Goal: Task Accomplishment & Management: Complete application form

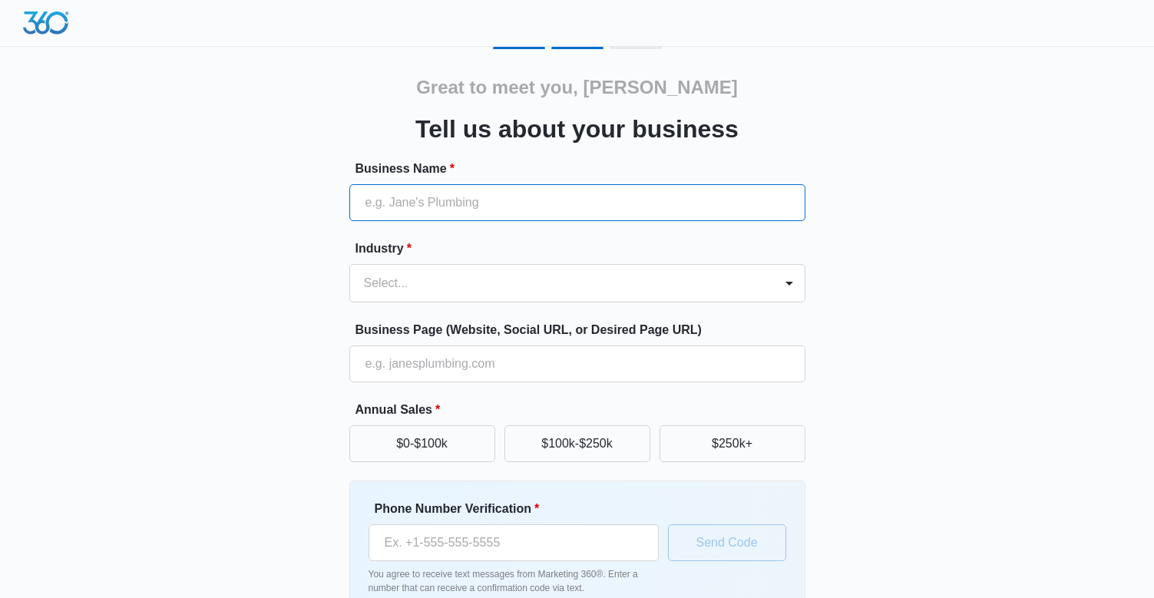
click at [428, 201] on input "Business Name *" at bounding box center [577, 202] width 456 height 37
type input "[PERSON_NAME] Construction"
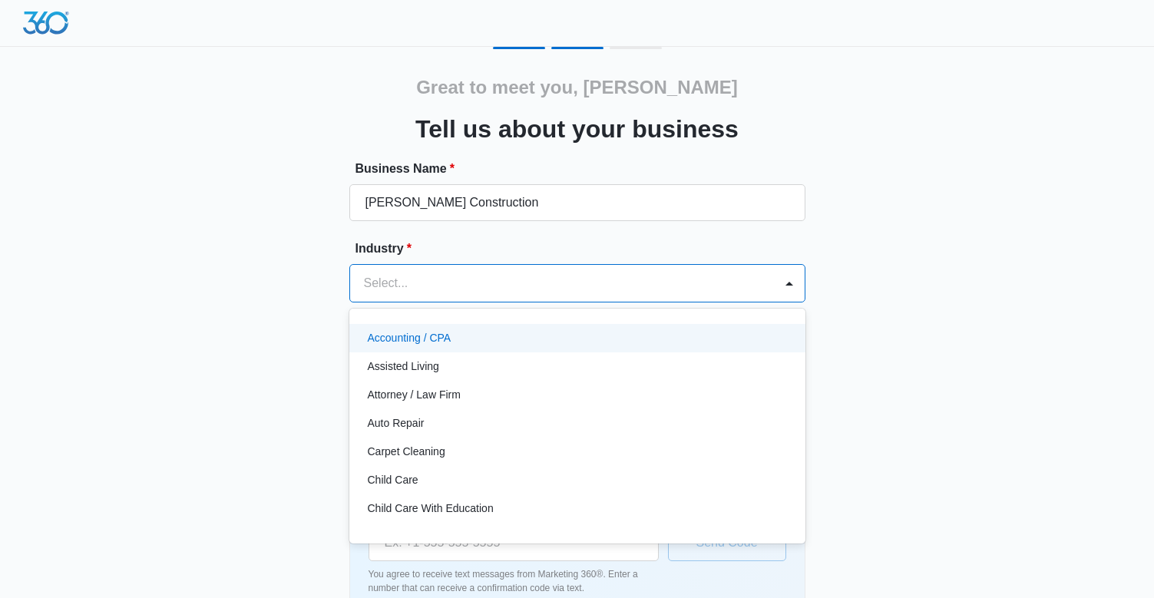
click at [418, 279] on div at bounding box center [559, 284] width 390 height 22
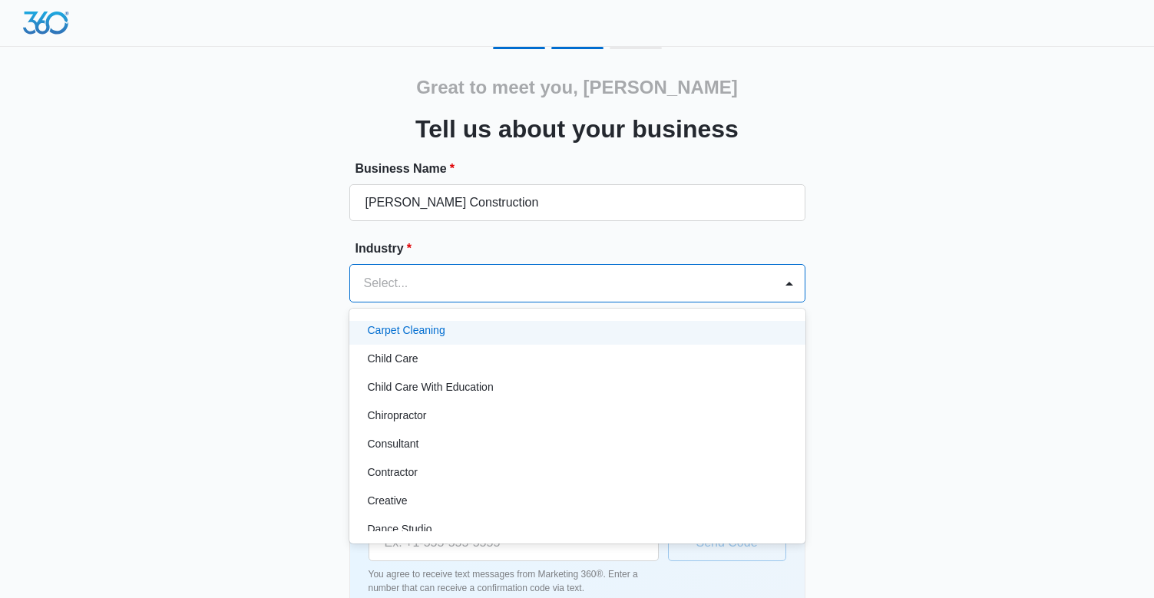
scroll to position [129, 0]
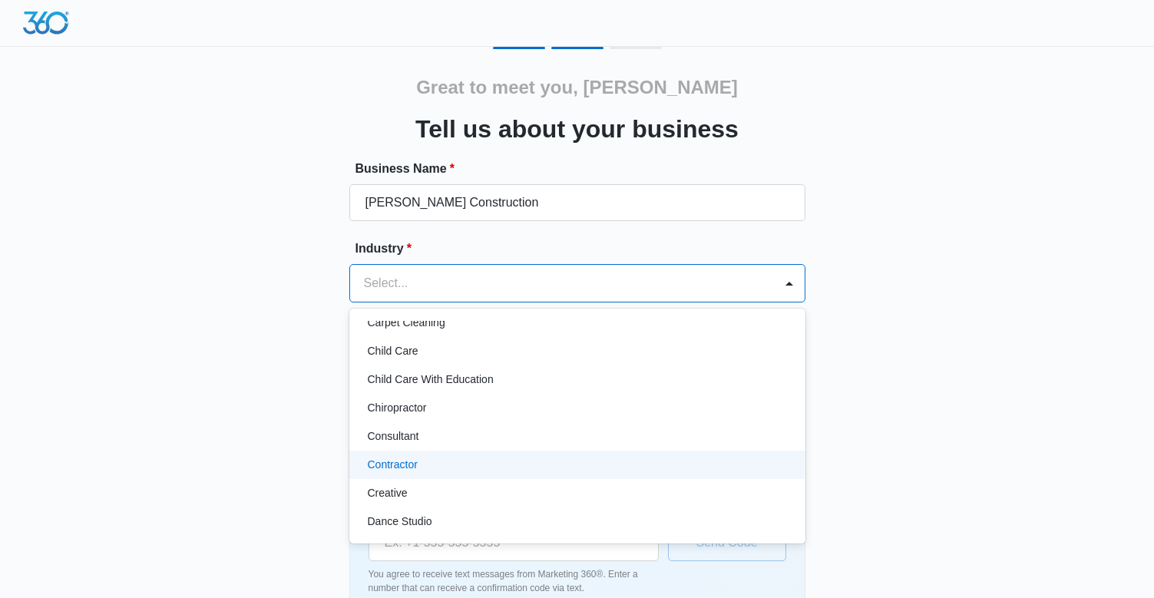
click at [411, 465] on p "Contractor" at bounding box center [393, 465] width 50 height 16
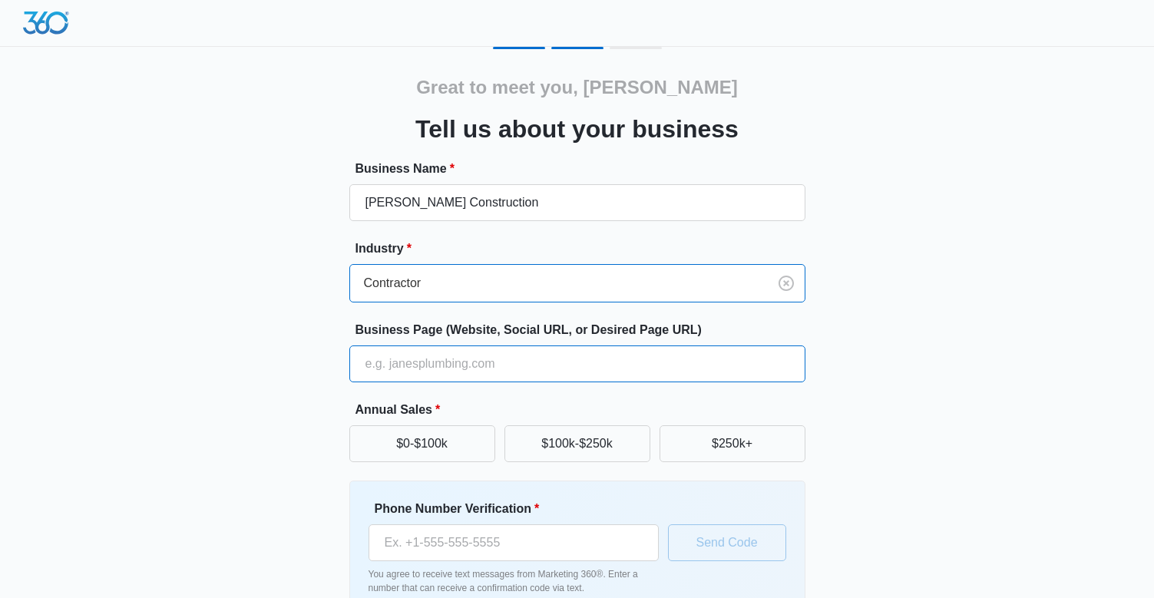
click at [389, 365] on input "Business Page (Website, Social URL, or Desired Page URL)" at bounding box center [577, 364] width 456 height 37
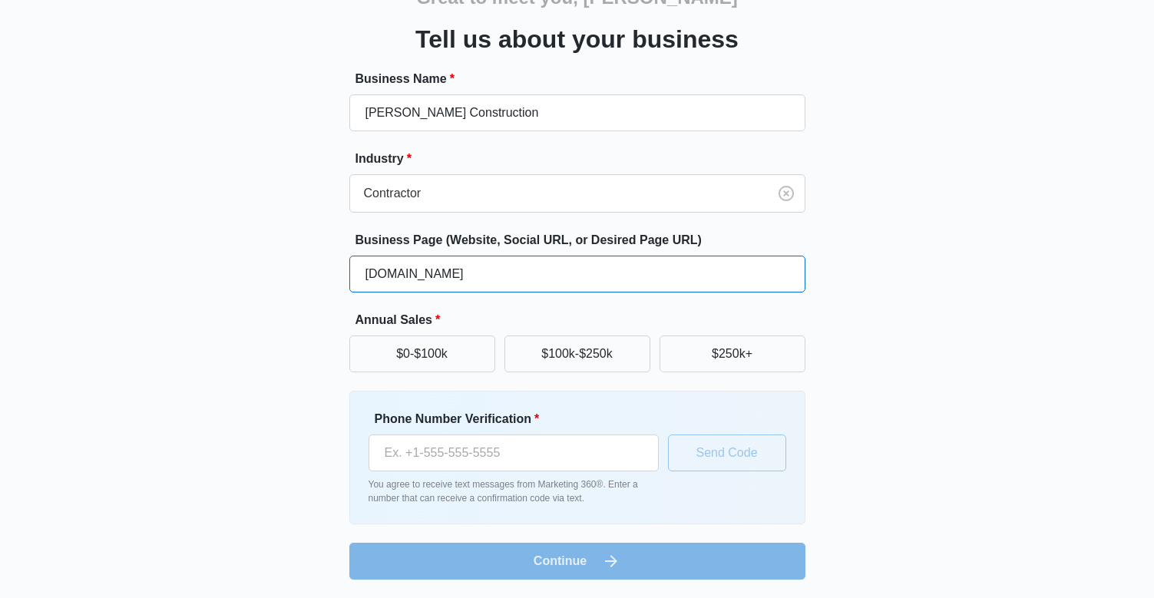
scroll to position [88, 0]
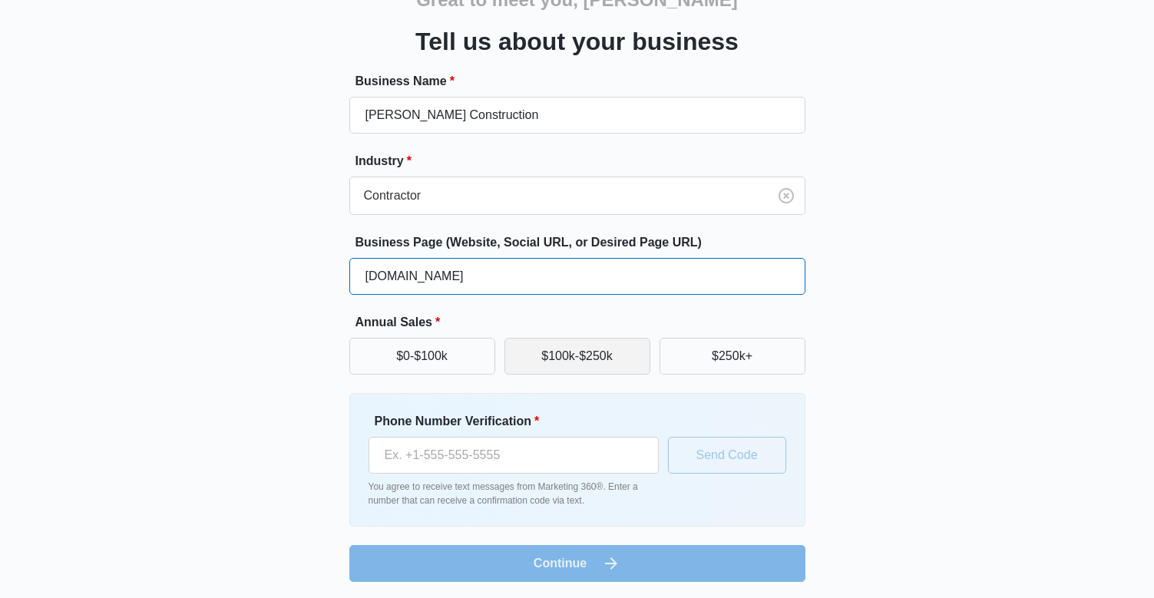
type input "[DOMAIN_NAME]"
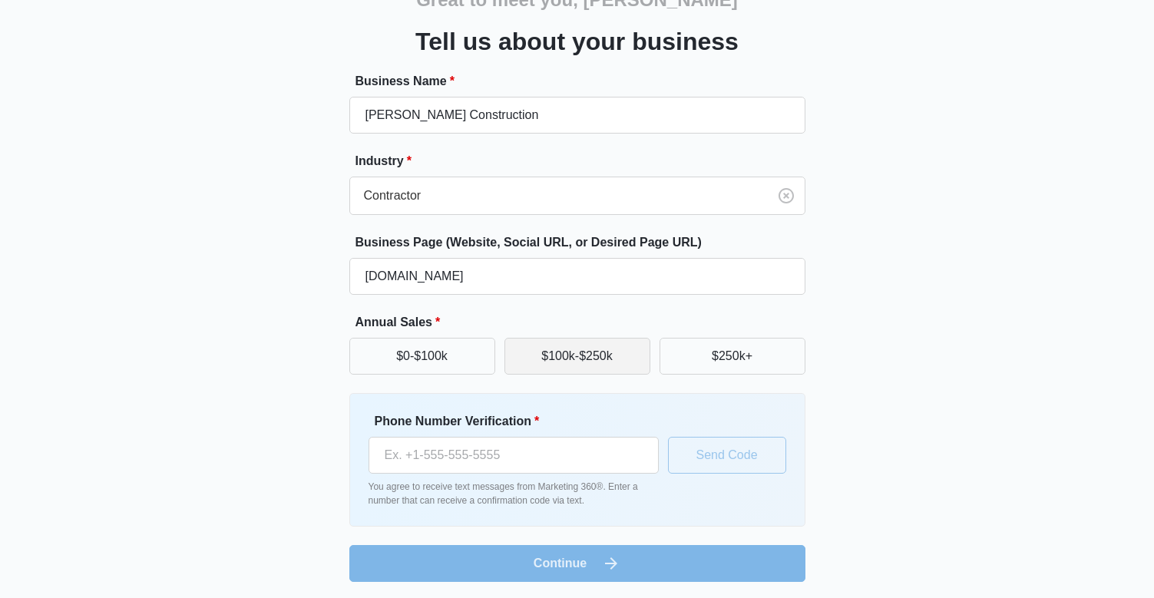
click at [558, 356] on button "$100k-$250k" at bounding box center [578, 356] width 146 height 37
click at [429, 349] on button "$0-$100k" at bounding box center [422, 356] width 146 height 37
click at [547, 353] on button "$100k-$250k" at bounding box center [578, 356] width 146 height 37
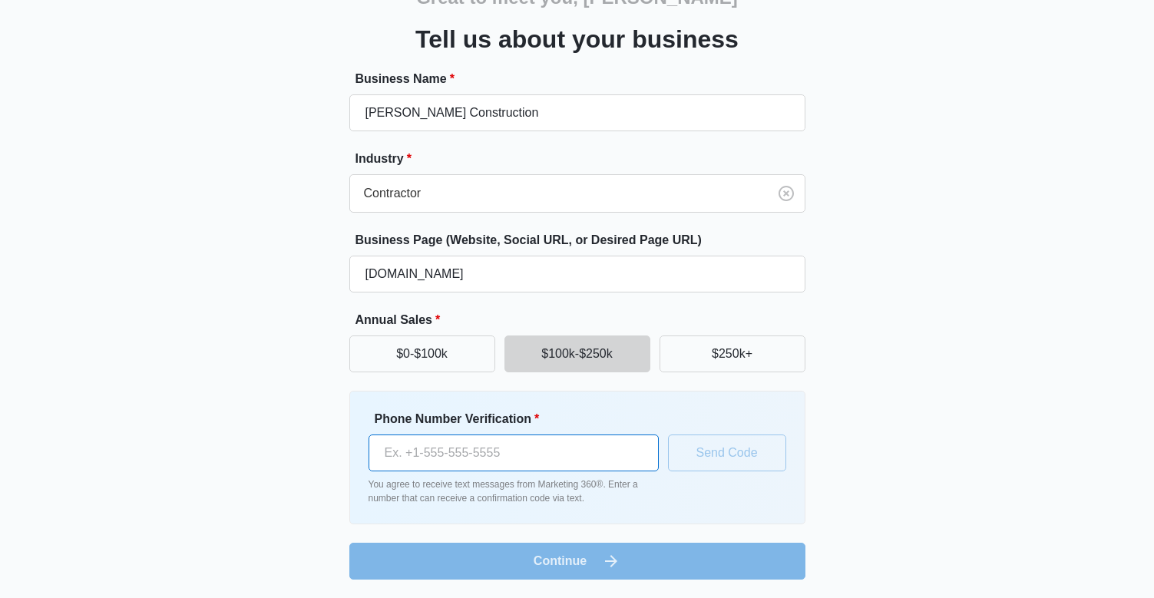
click at [442, 455] on input "Phone Number Verification *" at bounding box center [514, 453] width 290 height 37
type input "[PHONE_NUMBER]"
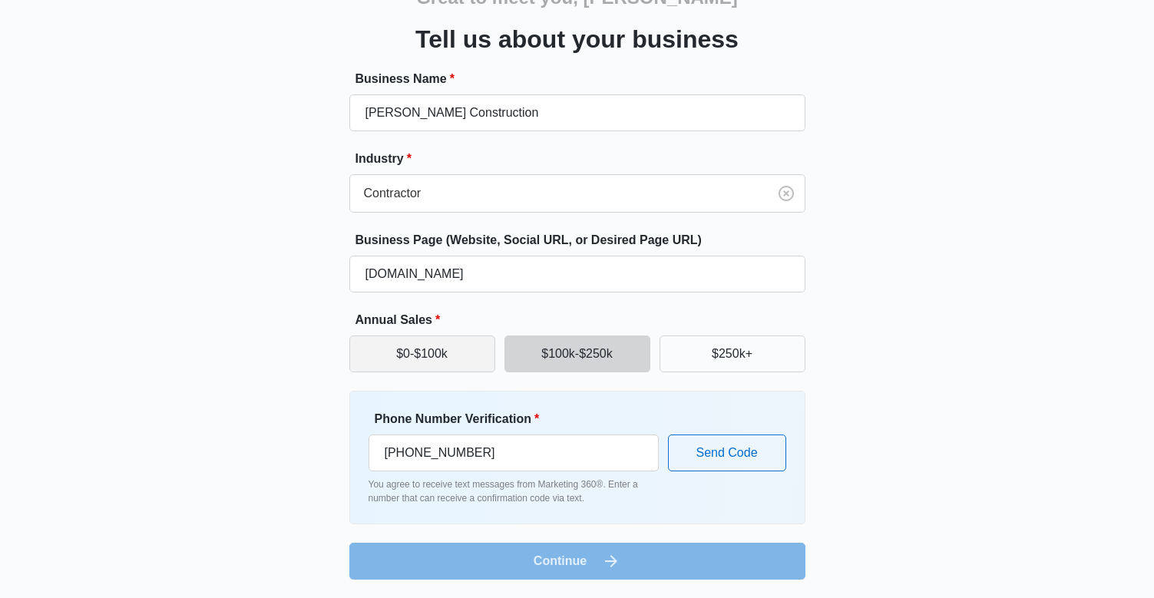
click at [442, 359] on button "$0-$100k" at bounding box center [422, 354] width 146 height 37
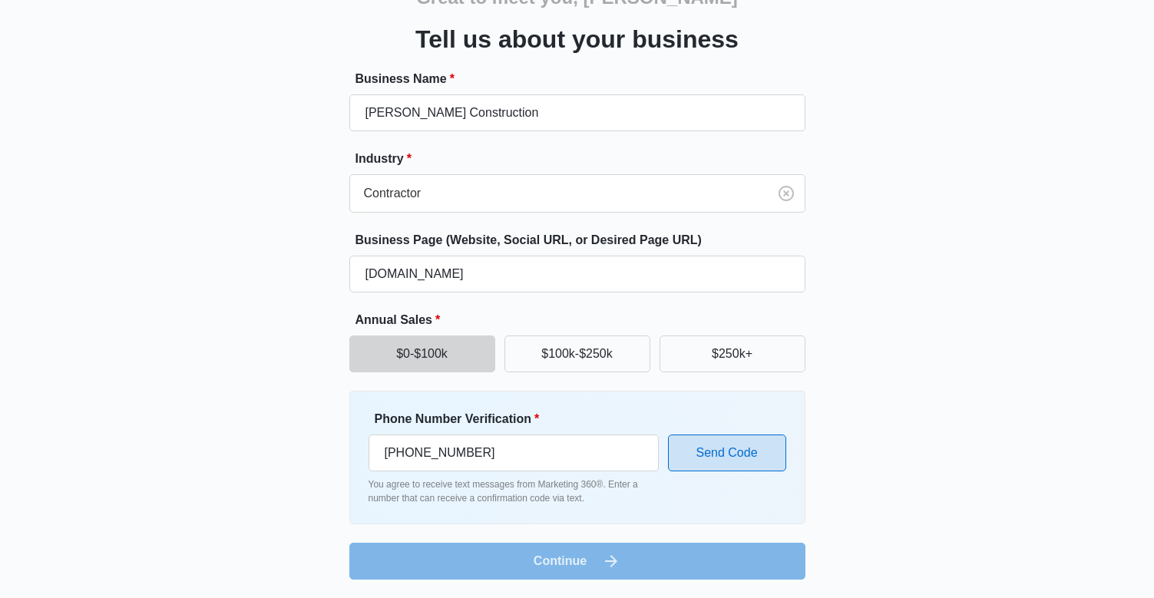
click at [719, 453] on button "Send Code" at bounding box center [727, 453] width 118 height 37
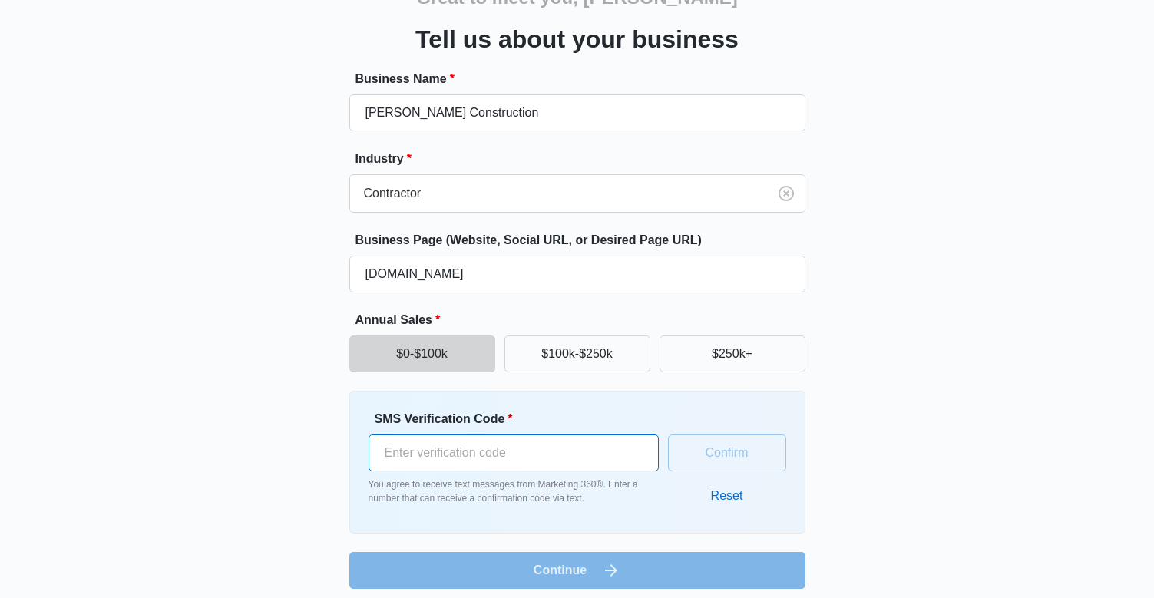
click at [439, 459] on input "SMS Verification Code *" at bounding box center [514, 453] width 290 height 37
paste input "669589"
type input "669589"
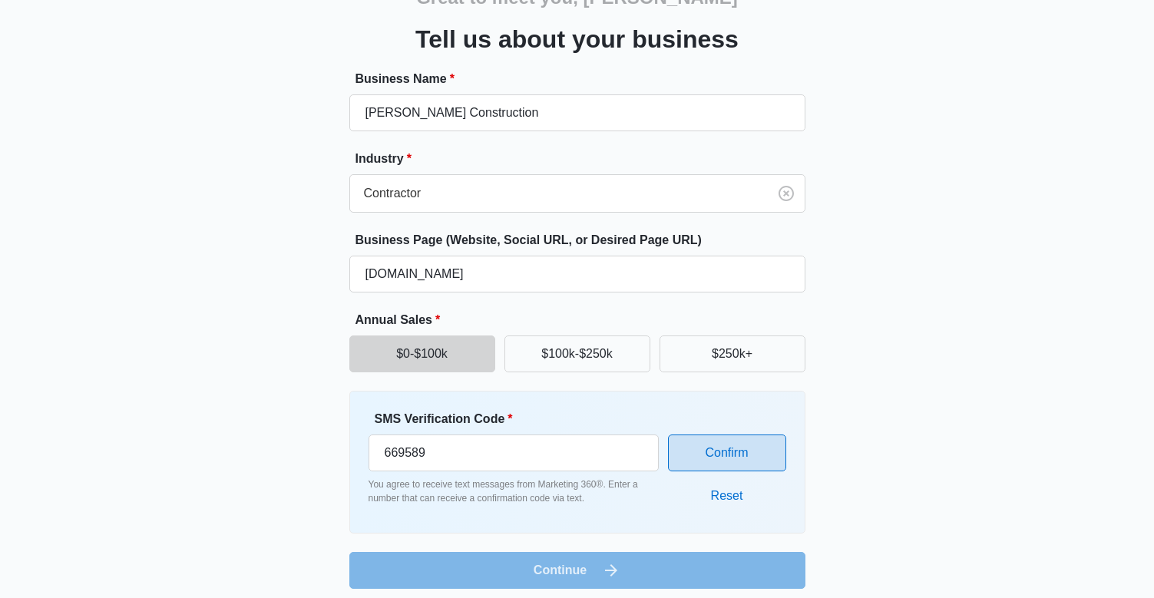
click at [723, 450] on button "Confirm" at bounding box center [727, 453] width 118 height 37
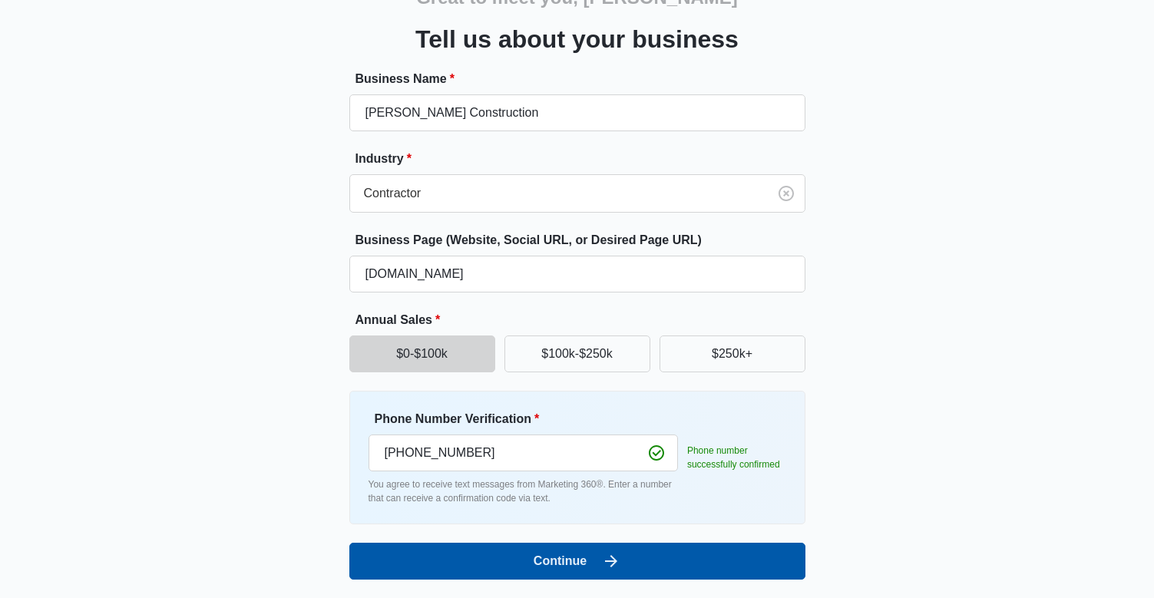
click at [606, 556] on icon "submit" at bounding box center [611, 561] width 18 height 18
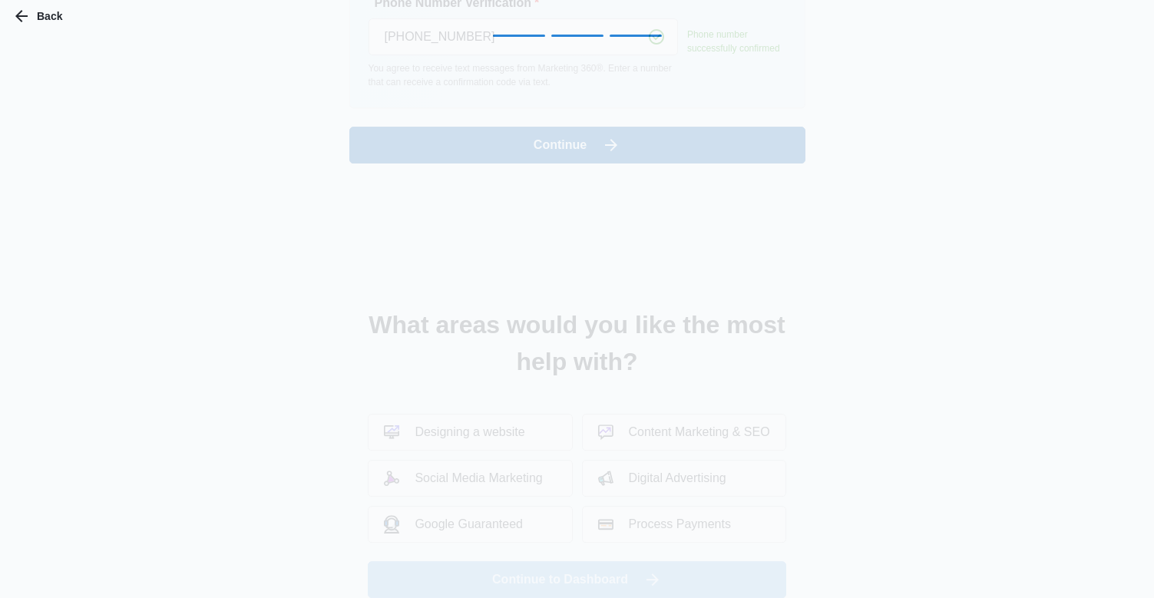
scroll to position [0, 0]
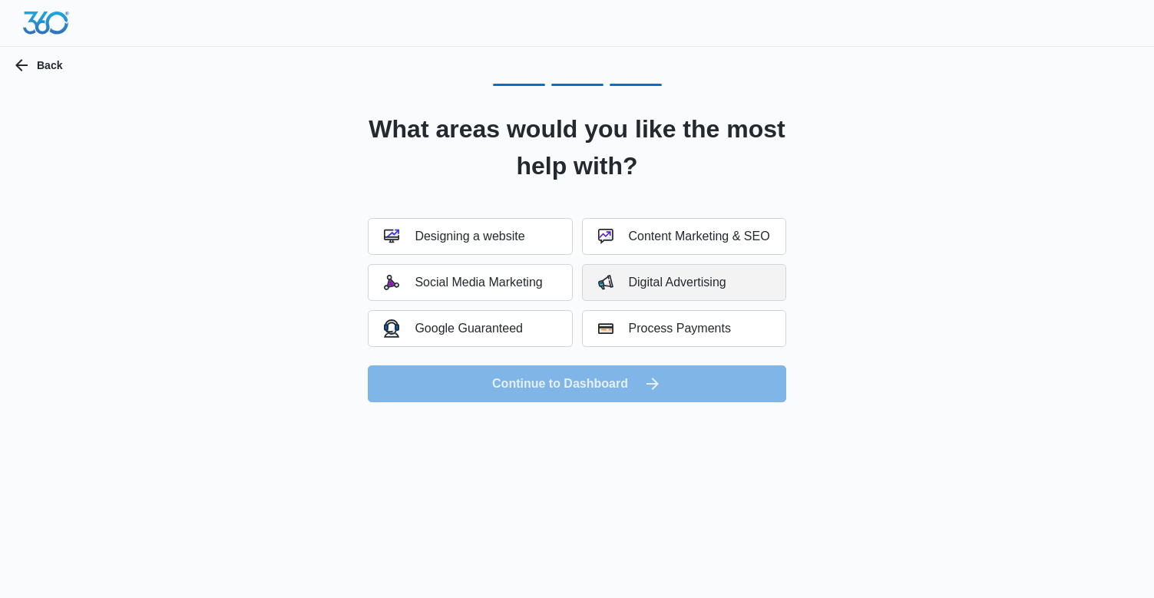
click at [683, 279] on div "Digital Advertising" at bounding box center [662, 282] width 128 height 15
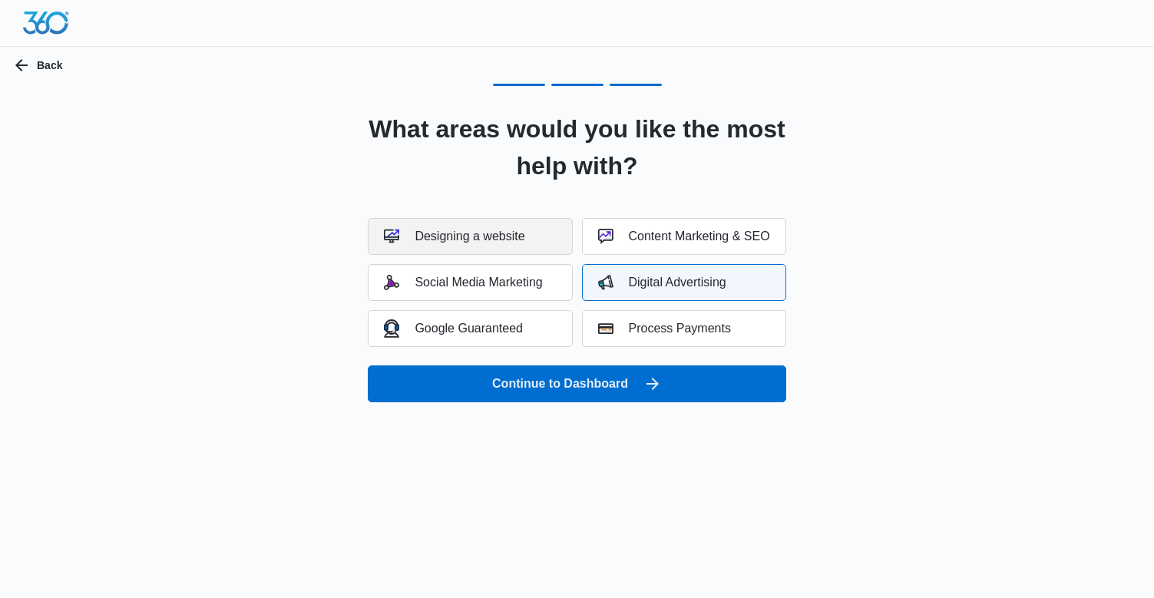
click at [525, 241] on div "Designing a website" at bounding box center [454, 236] width 141 height 15
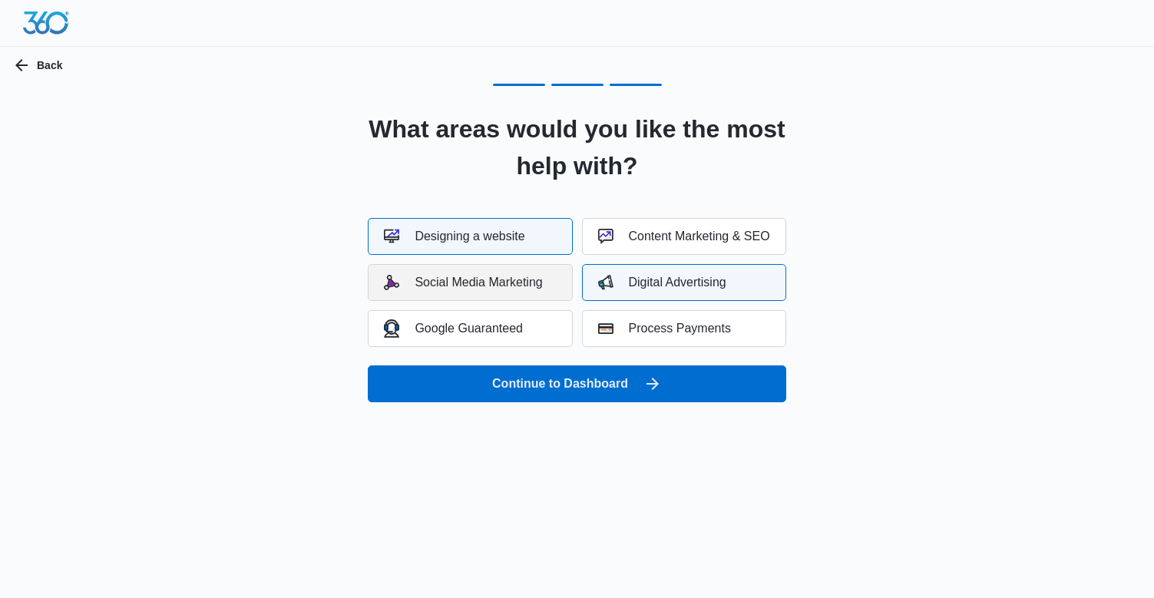
click at [531, 276] on div "Social Media Marketing" at bounding box center [463, 282] width 158 height 15
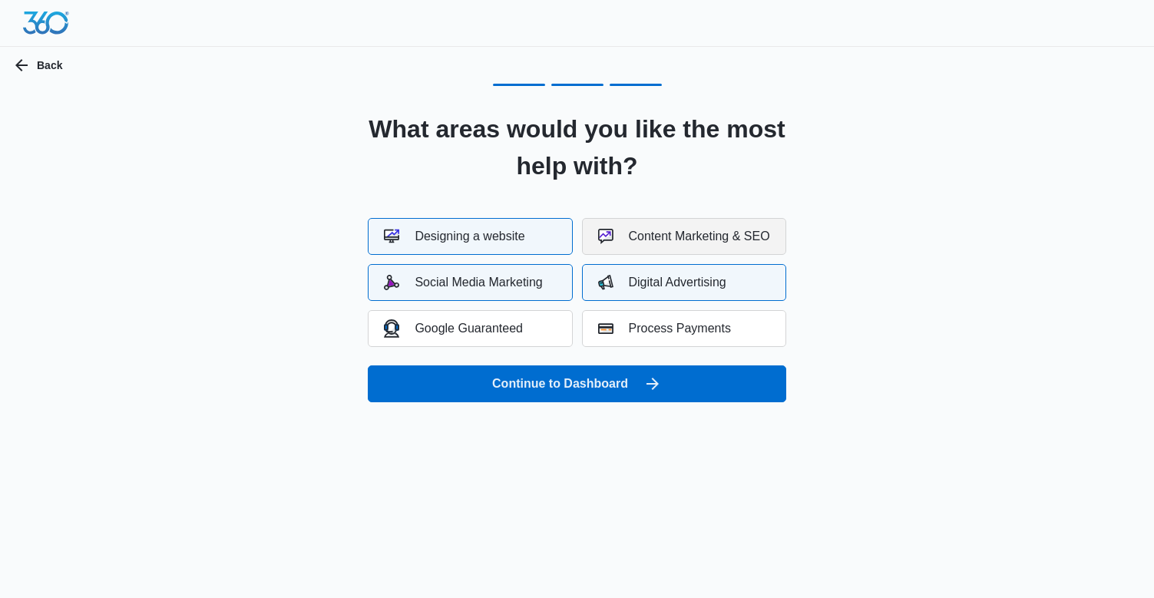
click at [648, 236] on div "Content Marketing & SEO" at bounding box center [684, 236] width 172 height 15
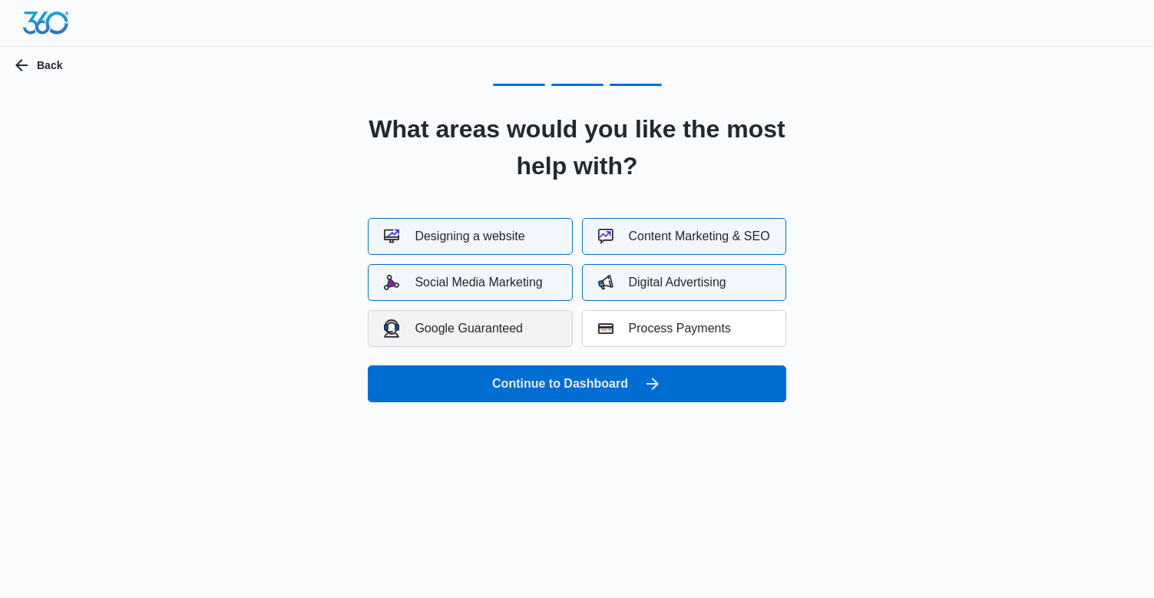
click at [518, 323] on div "Google Guaranteed" at bounding box center [453, 328] width 139 height 18
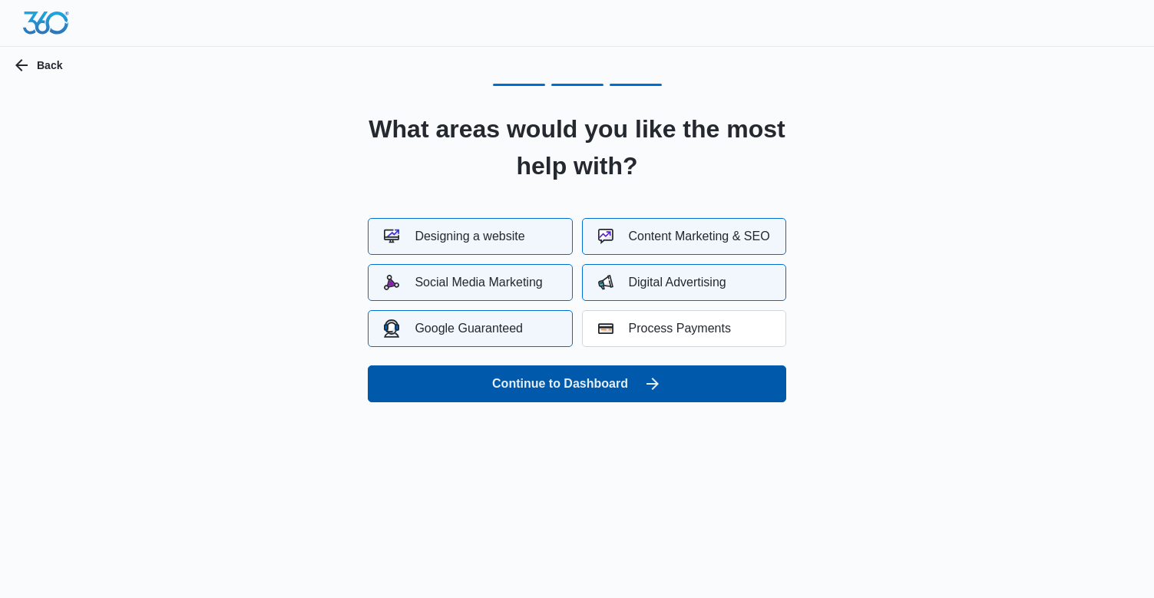
click at [591, 375] on button "Continue to Dashboard" at bounding box center [577, 384] width 418 height 37
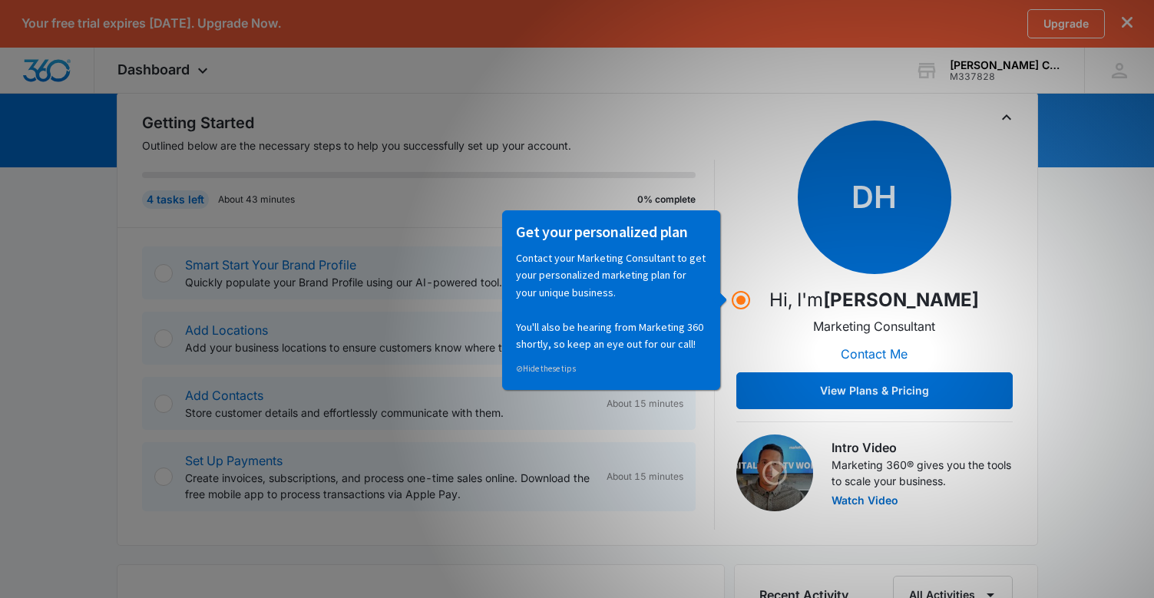
scroll to position [157, 0]
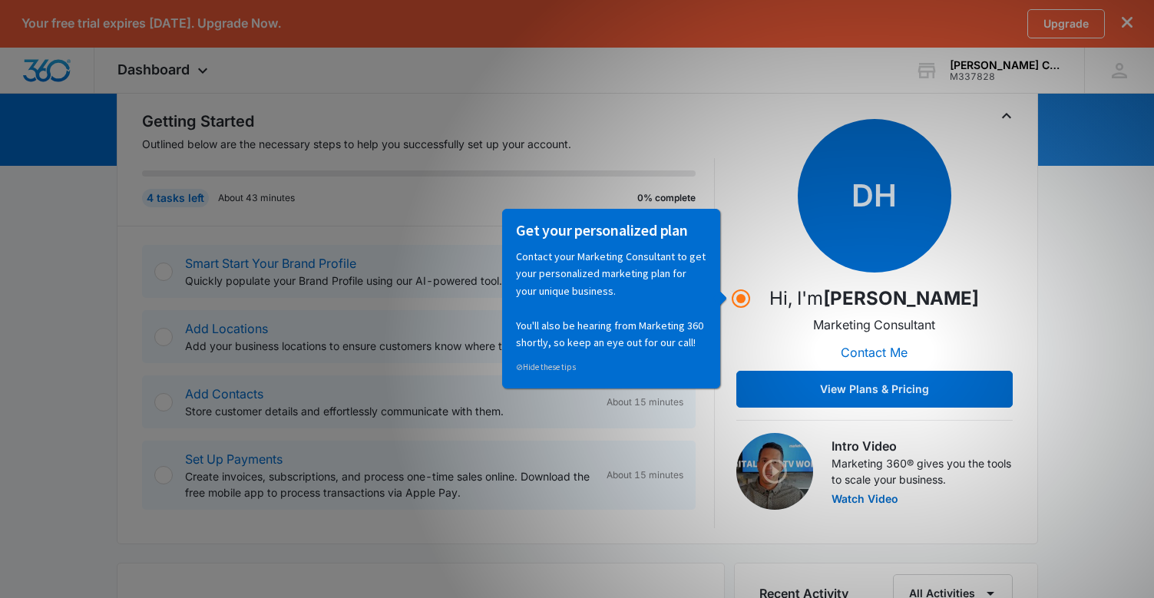
click at [441, 189] on div "4 tasks left About 43 minutes 0% complete" at bounding box center [419, 198] width 554 height 18
click at [756, 103] on div "Getting Started Outlined below are the necessary steps to help you successfully…" at bounding box center [578, 318] width 922 height 454
click at [908, 392] on button "View Plans & Pricing" at bounding box center [875, 389] width 276 height 37
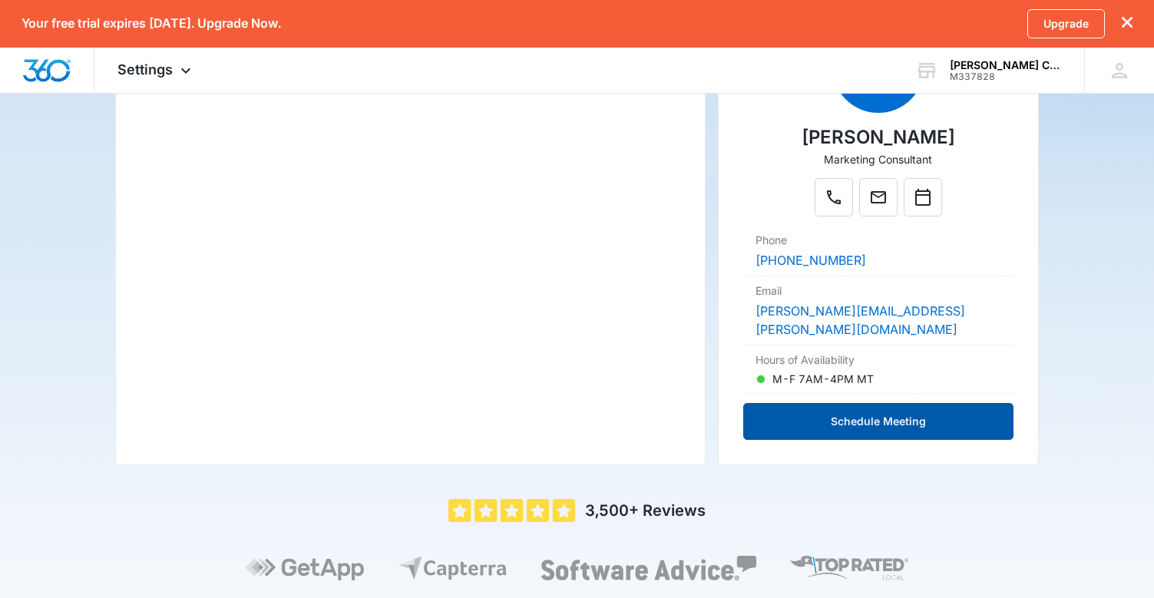
scroll to position [336, 0]
click at [904, 404] on button "Schedule Meeting" at bounding box center [878, 420] width 270 height 37
